Goal: Find specific page/section: Find specific page/section

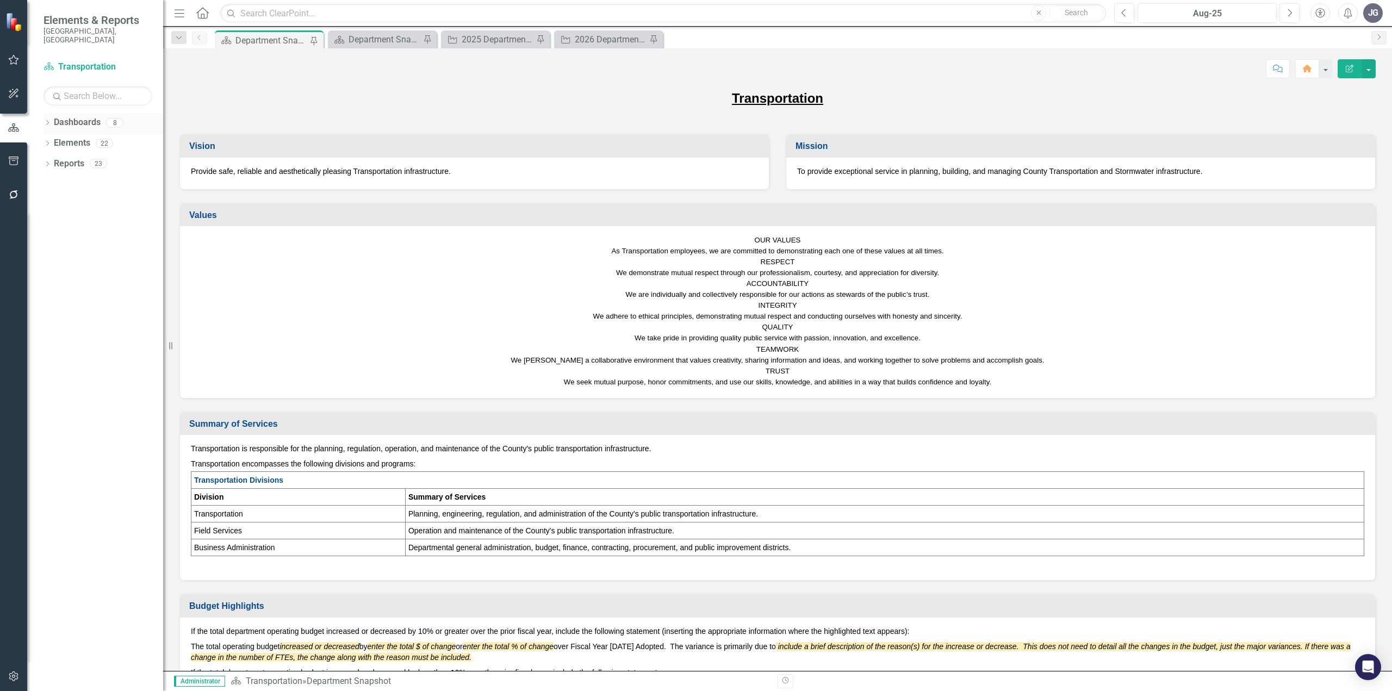
click at [48, 121] on icon "Dropdown" at bounding box center [47, 124] width 8 height 6
click at [49, 285] on icon "Dropdown" at bounding box center [47, 288] width 8 height 6
click at [52, 325] on div "Dropdown" at bounding box center [53, 329] width 8 height 9
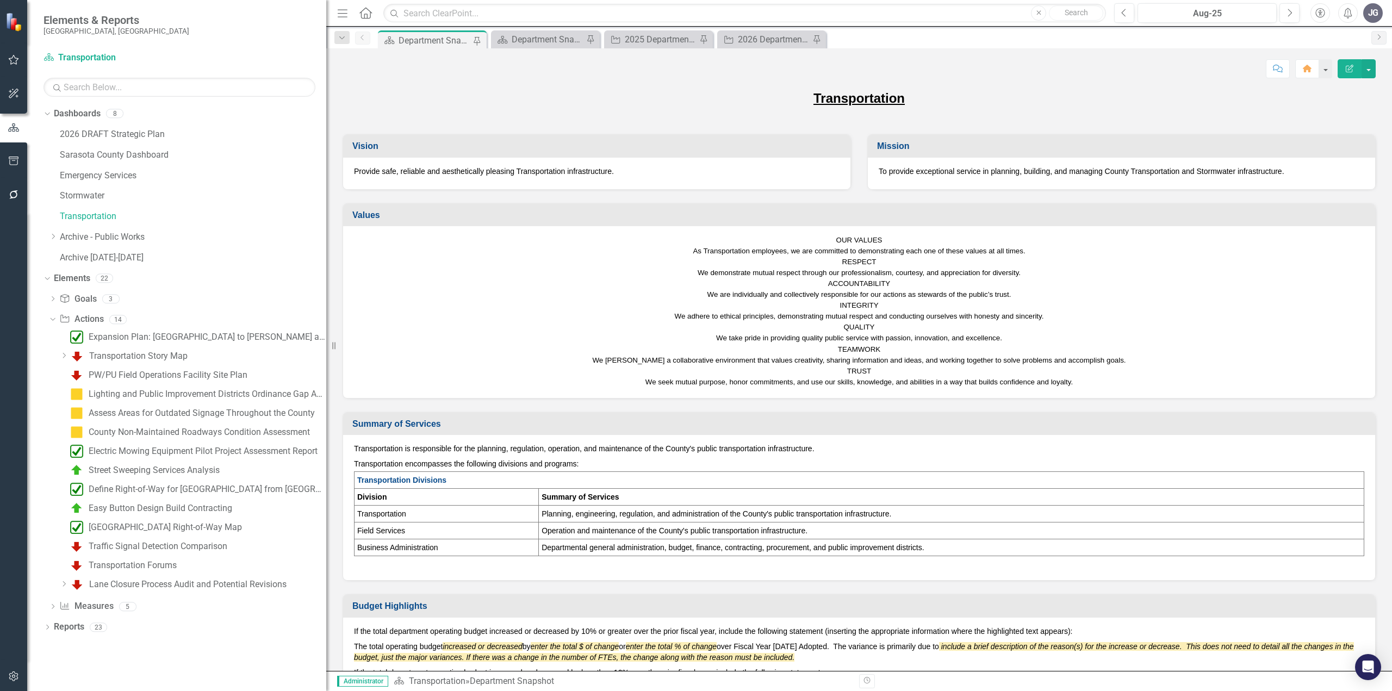
drag, startPoint x: 169, startPoint y: 343, endPoint x: 448, endPoint y: 334, distance: 279.6
click at [448, 334] on div "Elements & Reports [GEOGRAPHIC_DATA], [GEOGRAPHIC_DATA] Dashboard Transportatio…" at bounding box center [696, 345] width 1392 height 691
click at [472, 13] on input "text" at bounding box center [744, 13] width 723 height 19
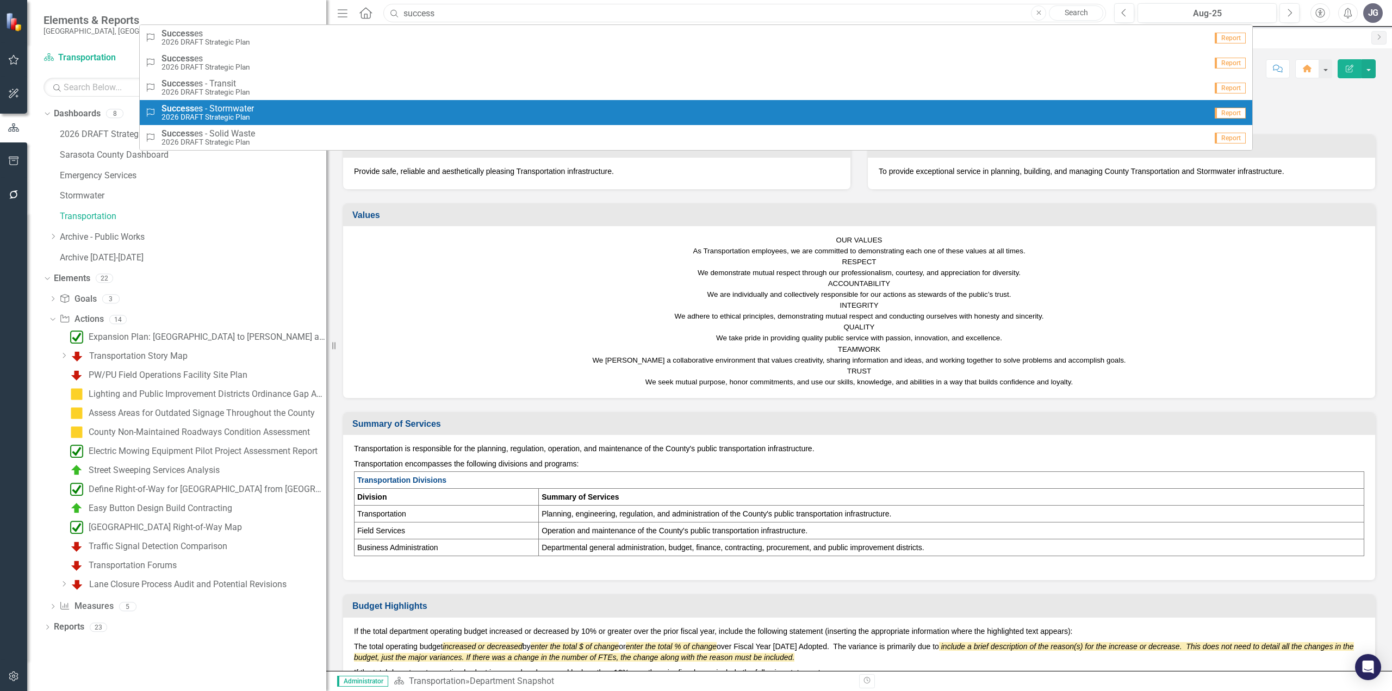
type input "success"
click at [320, 112] on div "Success Success es - Stormwater 2026 DRAFT Strategic Plan" at bounding box center [675, 113] width 1061 height 18
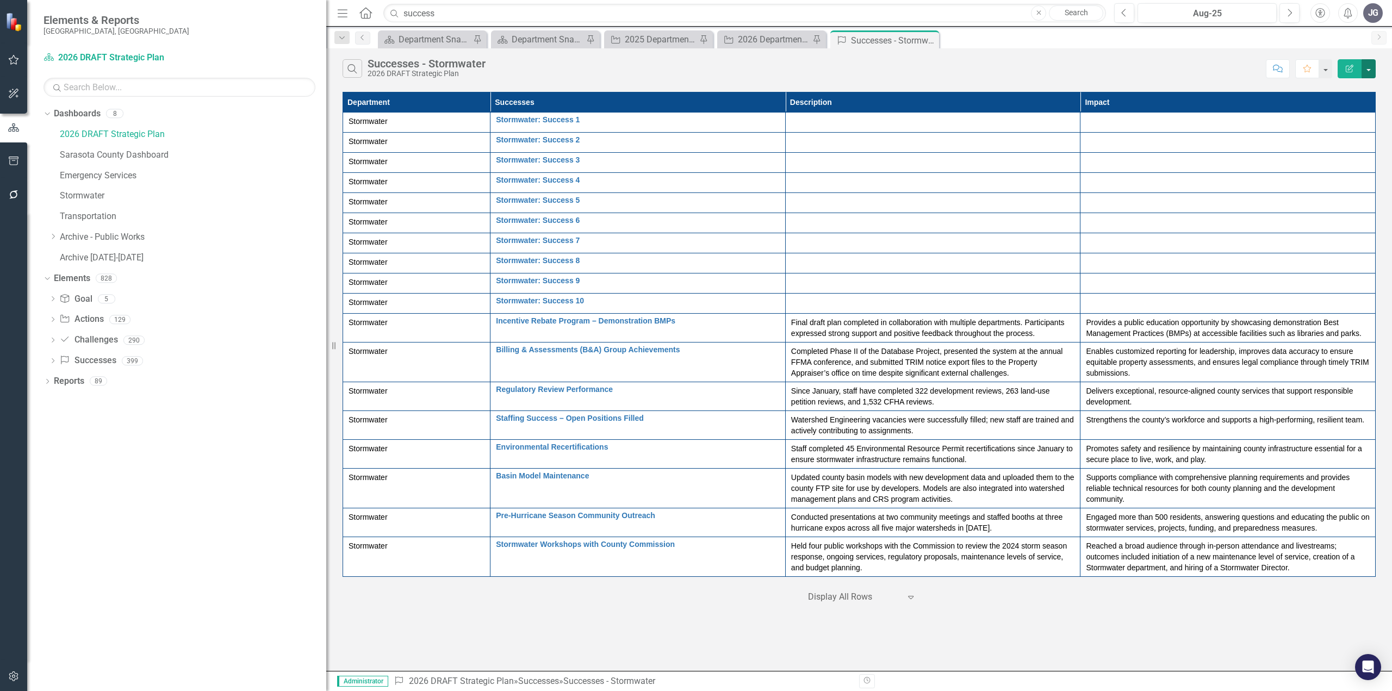
click at [1370, 72] on button "button" at bounding box center [1368, 68] width 14 height 19
click at [451, 123] on div "Stormwater" at bounding box center [417, 121] width 136 height 11
click at [461, 21] on input "success" at bounding box center [744, 13] width 723 height 19
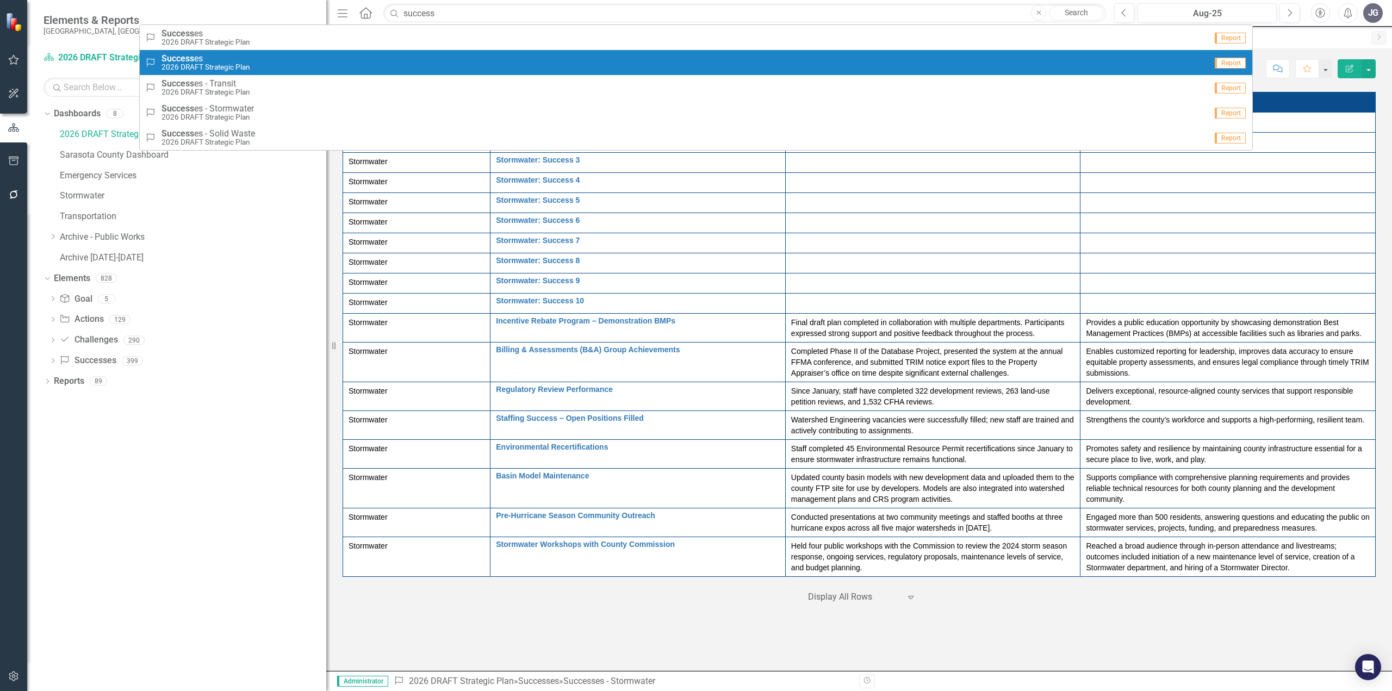
click at [434, 58] on div "Success Success es 2026 DRAFT Strategic Plan" at bounding box center [675, 63] width 1061 height 18
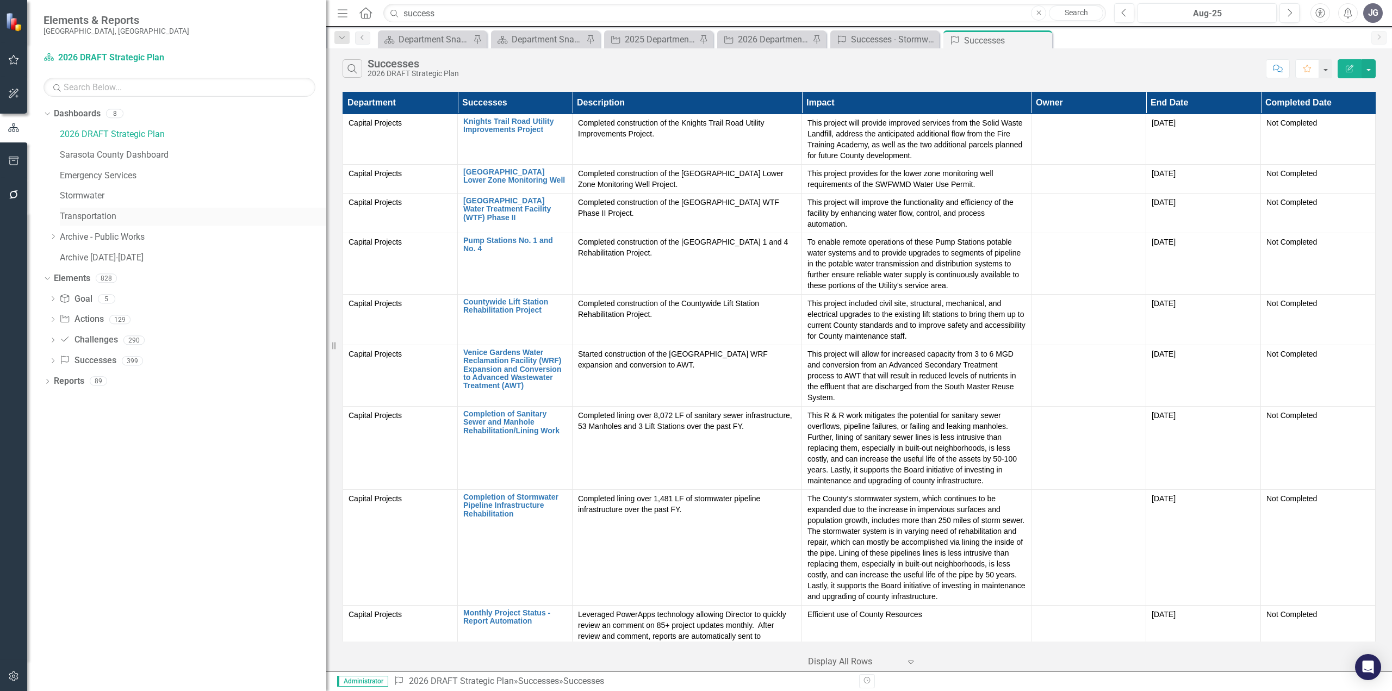
click at [100, 219] on link "Transportation" at bounding box center [193, 216] width 266 height 13
click at [100, 215] on link "Transportation" at bounding box center [193, 216] width 266 height 13
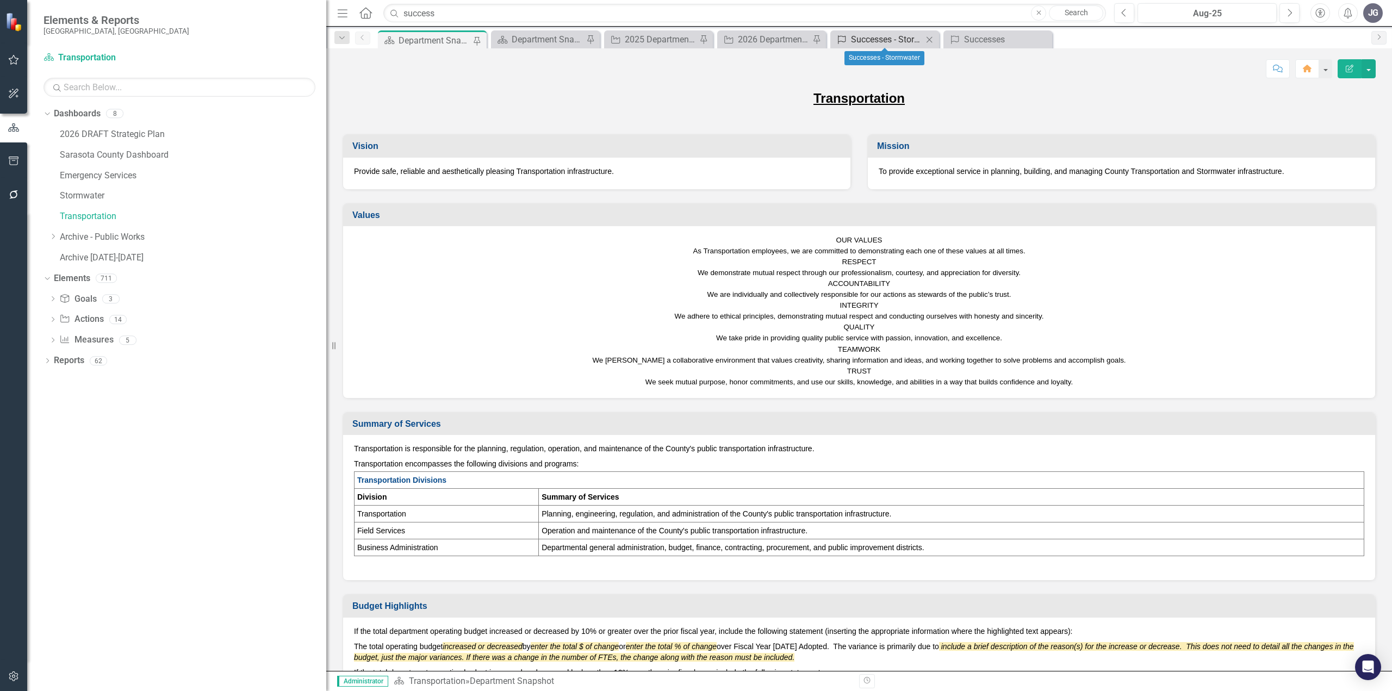
click at [889, 39] on div "Successes - Stormwater" at bounding box center [887, 40] width 72 height 14
